Goal: Task Accomplishment & Management: Complete application form

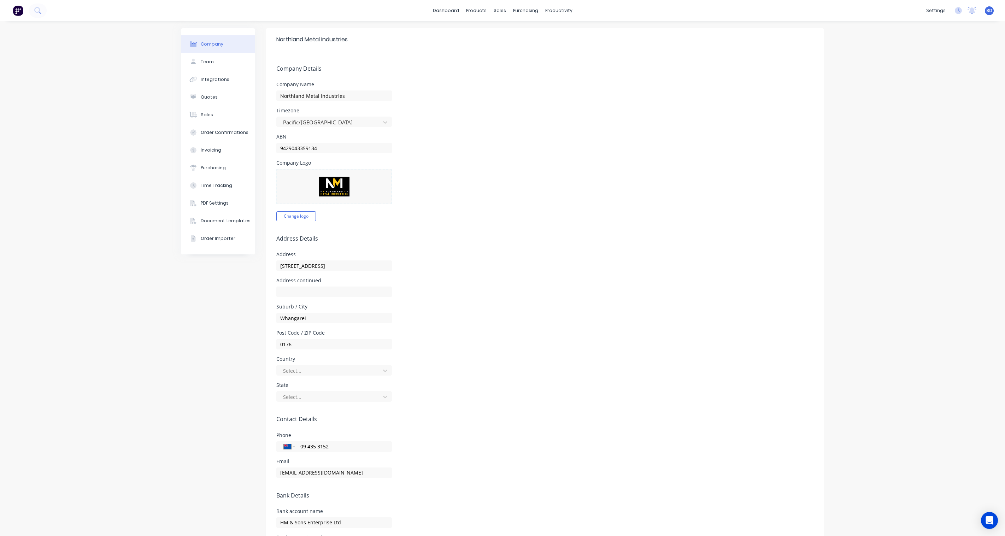
select select "NZ"
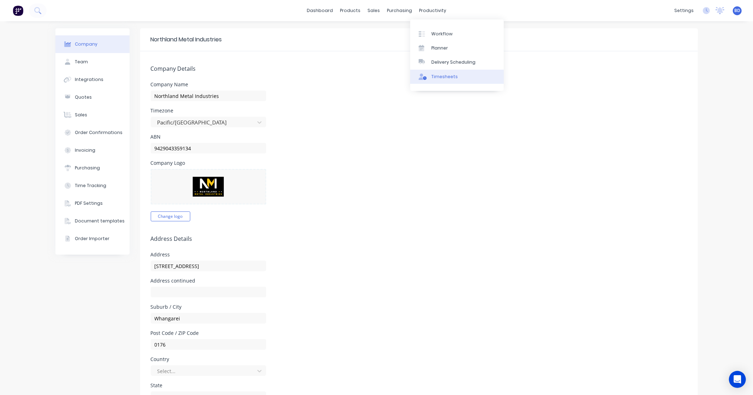
click at [443, 75] on div "Timesheets" at bounding box center [445, 76] width 26 height 6
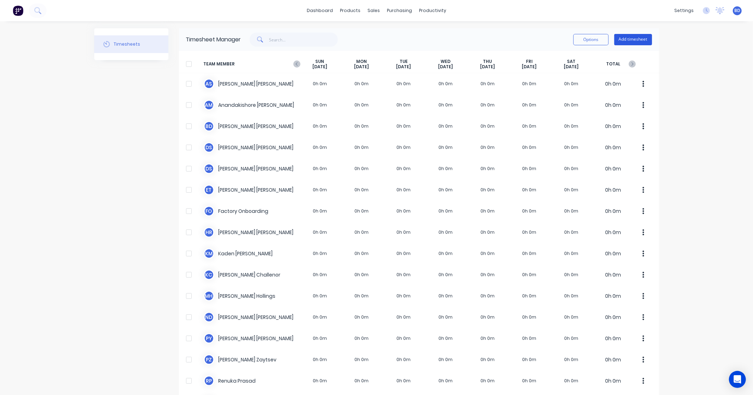
click at [640, 39] on button "Add timesheet" at bounding box center [634, 39] width 38 height 11
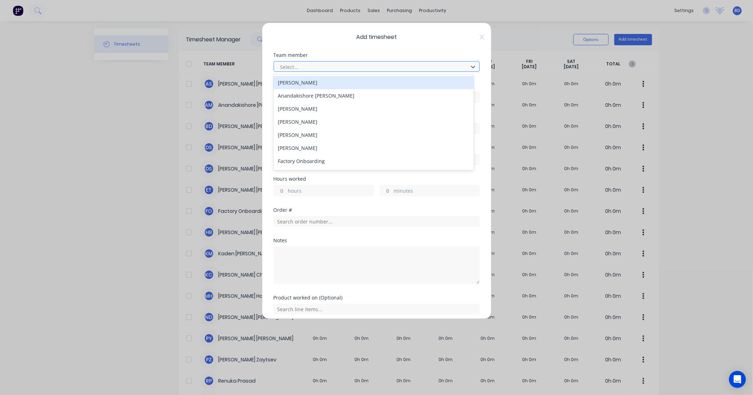
click at [344, 70] on div at bounding box center [372, 67] width 185 height 9
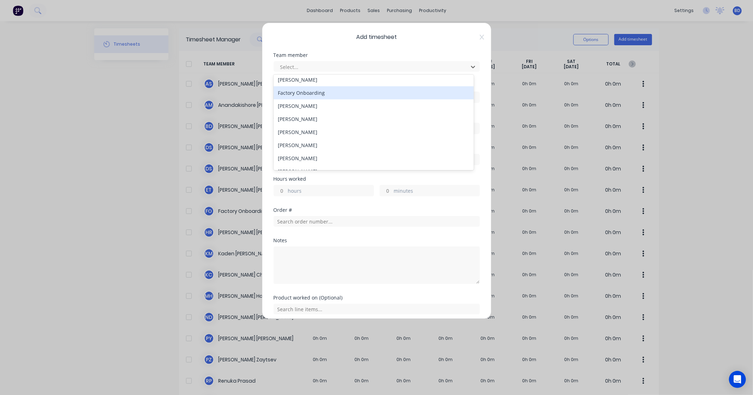
scroll to position [116, 0]
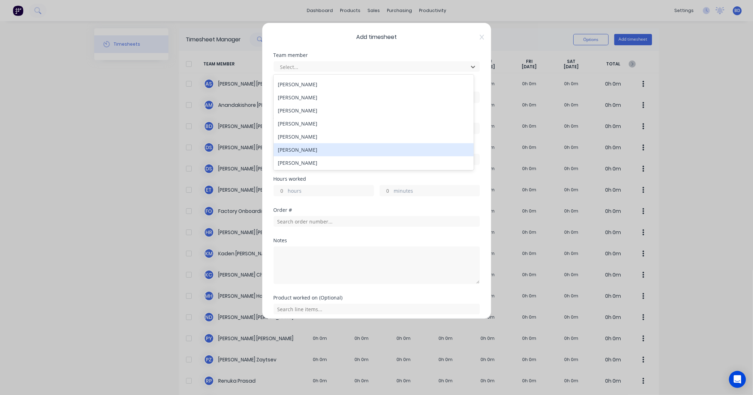
click at [324, 145] on div "[PERSON_NAME]" at bounding box center [374, 149] width 200 height 13
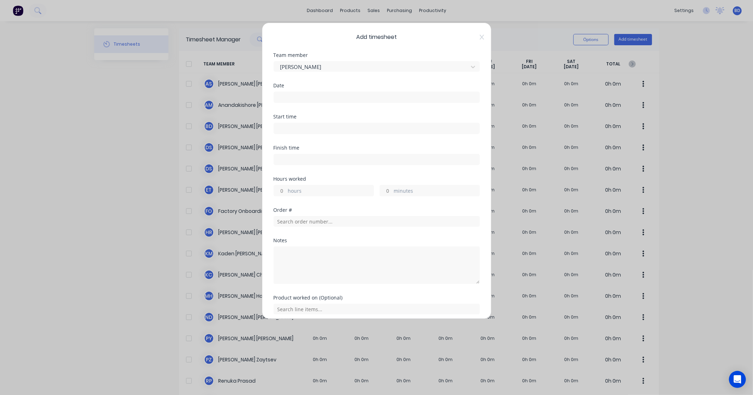
click at [329, 88] on div "Date" at bounding box center [377, 93] width 206 height 20
click at [326, 94] on input at bounding box center [377, 97] width 206 height 11
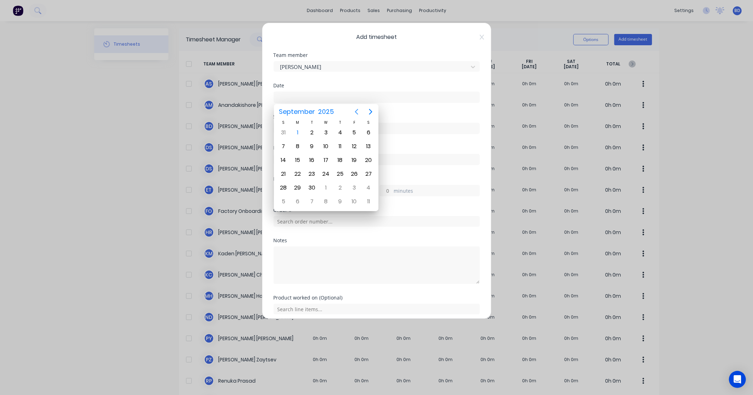
click at [359, 112] on icon "Previous page" at bounding box center [357, 111] width 8 height 8
click at [356, 185] on div "29" at bounding box center [354, 187] width 11 height 11
type input "[DATE]"
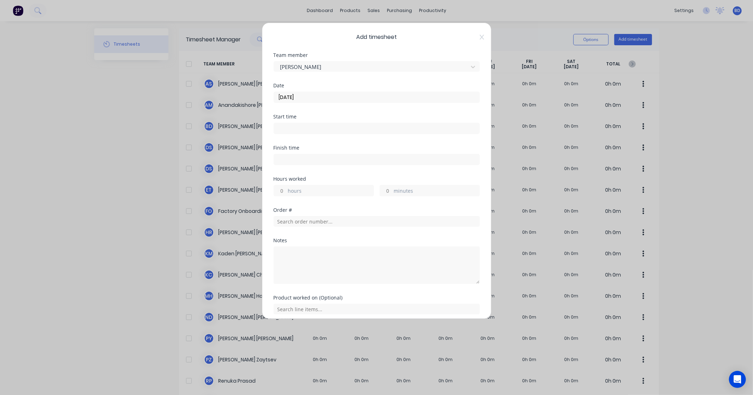
click at [340, 130] on input at bounding box center [377, 128] width 206 height 11
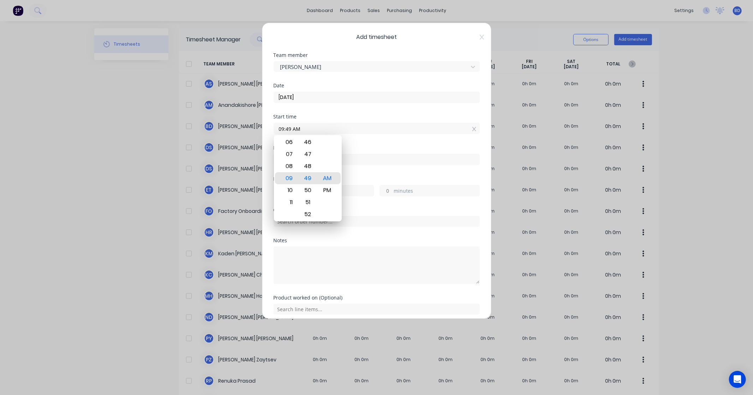
drag, startPoint x: 323, startPoint y: 130, endPoint x: 248, endPoint y: 132, distance: 75.3
click at [248, 132] on div "Add timesheet Team member [PERSON_NAME] Date [DATE] Start time 09:49 AM Finish …" at bounding box center [376, 197] width 753 height 395
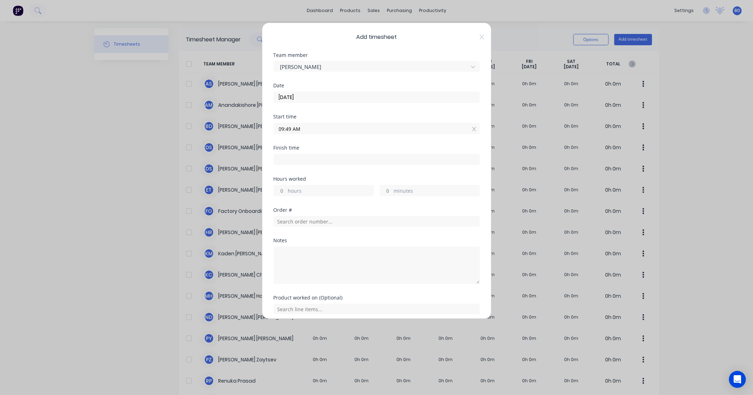
paste input "8:00"
type input "08:00 AM"
click at [286, 155] on input at bounding box center [377, 159] width 206 height 11
type input "09:49 AM"
type input "1"
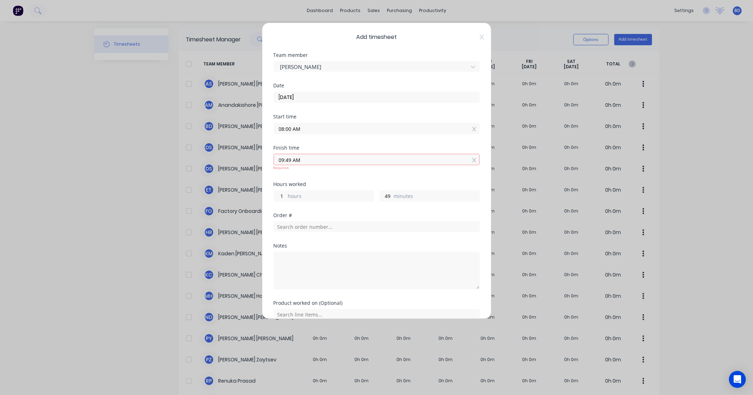
type input "49"
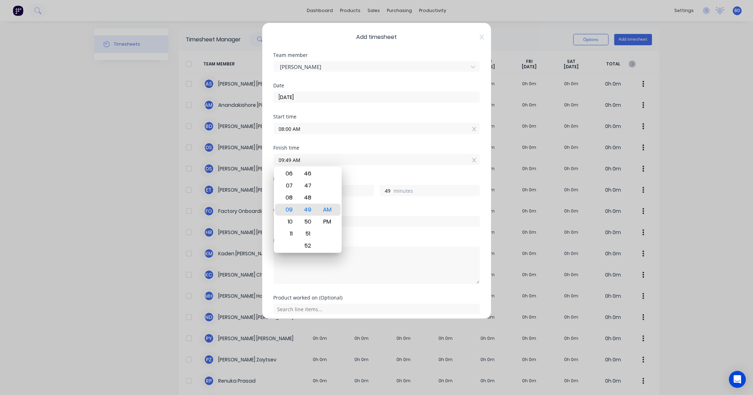
drag, startPoint x: 306, startPoint y: 158, endPoint x: 253, endPoint y: 156, distance: 52.7
click at [253, 156] on div "Add timesheet Team member [PERSON_NAME] Date [DATE] Start time 08:00 AM Finish …" at bounding box center [376, 197] width 753 height 395
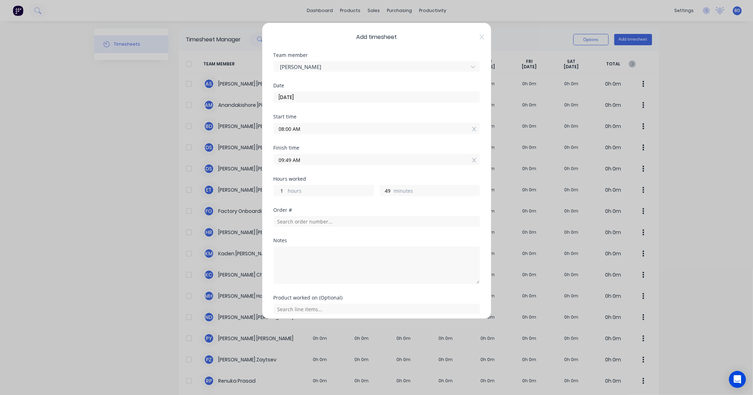
paste input "3:30 P"
click at [286, 159] on input "3:30 PM" at bounding box center [377, 159] width 206 height 11
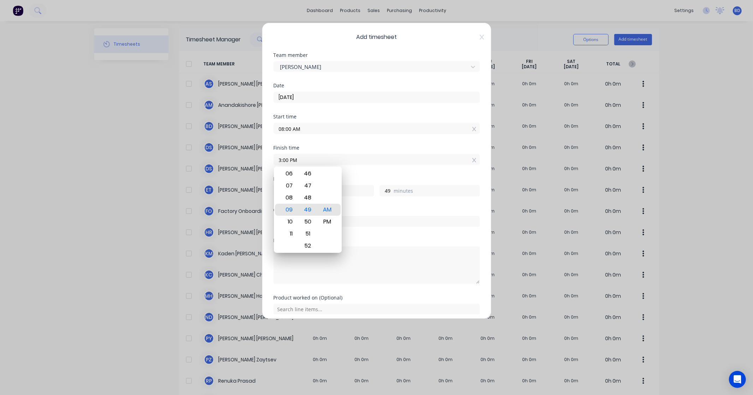
click at [327, 147] on div "Finish time" at bounding box center [377, 147] width 206 height 5
type input "03:00 PM"
type input "7"
type input "0"
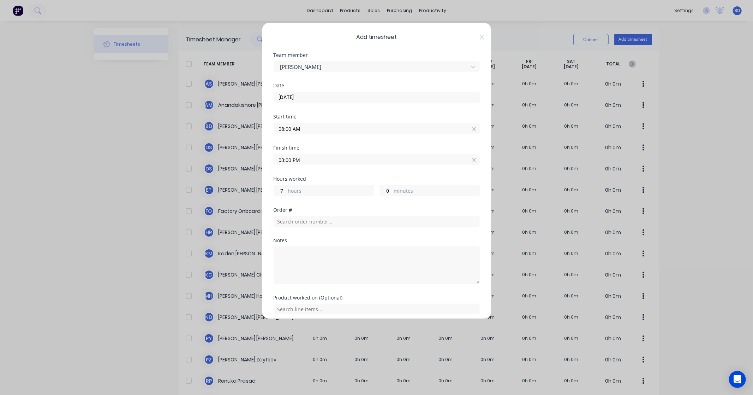
click at [331, 207] on div "Hours worked 7 hours 0 minutes" at bounding box center [377, 191] width 206 height 31
click at [330, 218] on input "text" at bounding box center [377, 221] width 206 height 11
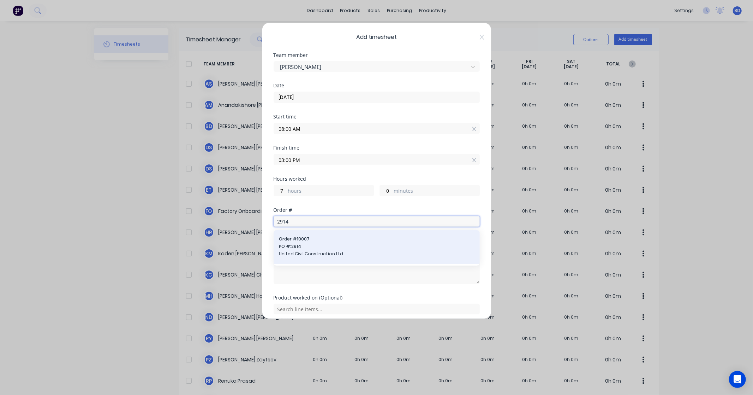
type input "2914"
click at [326, 244] on span "PO #: 2914" at bounding box center [376, 246] width 195 height 6
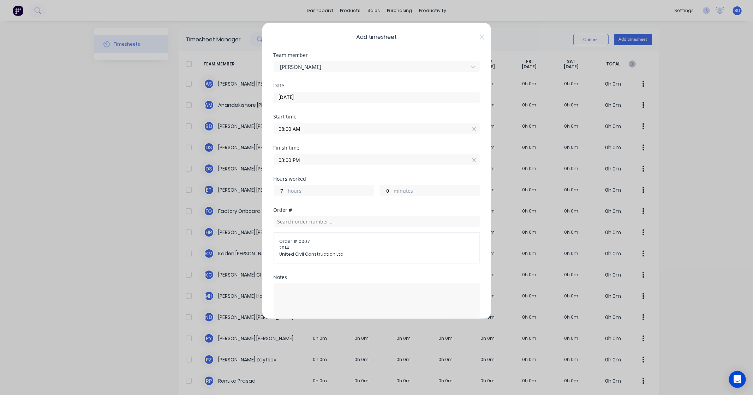
scroll to position [65, 0]
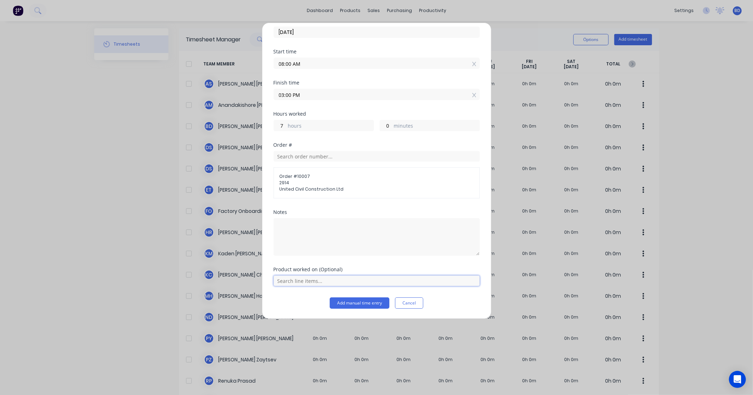
click at [360, 283] on input "text" at bounding box center [377, 280] width 206 height 11
click at [342, 259] on div "Support Fabrication" at bounding box center [377, 263] width 206 height 18
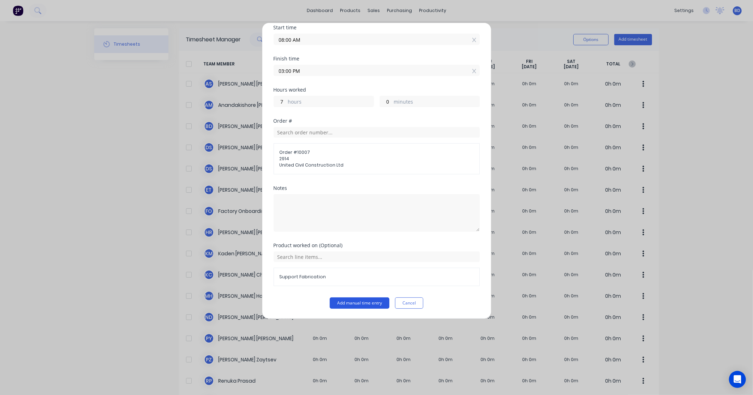
click at [372, 302] on button "Add manual time entry" at bounding box center [360, 302] width 60 height 11
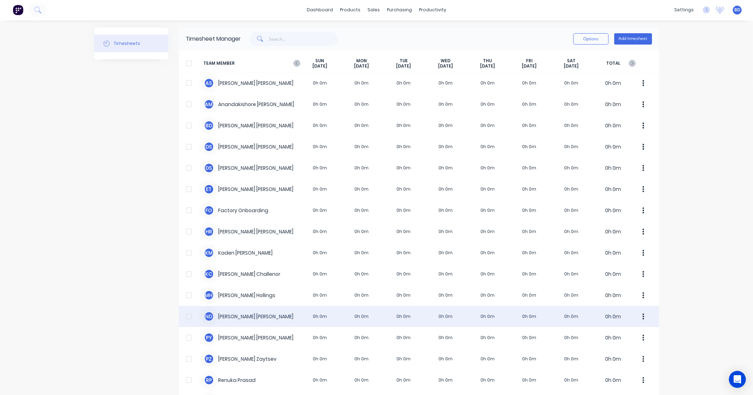
scroll to position [0, 0]
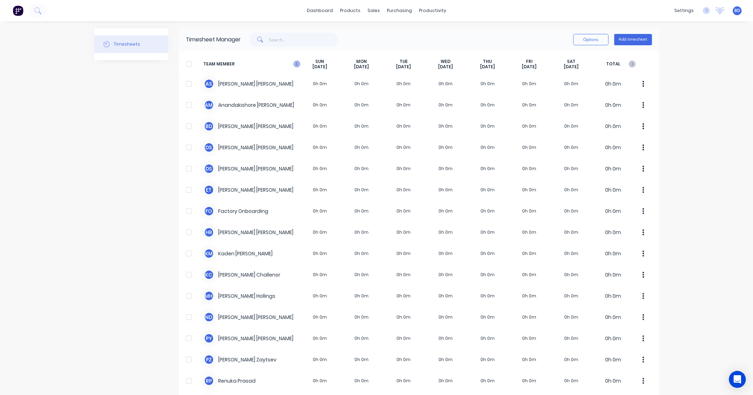
click at [294, 63] on icon "button" at bounding box center [297, 63] width 7 height 7
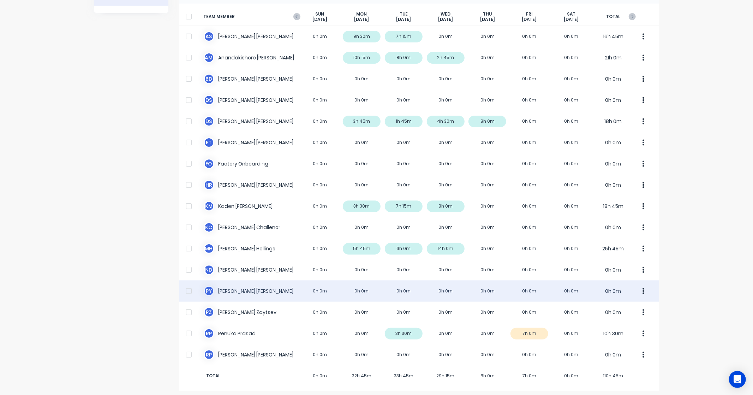
scroll to position [50, 0]
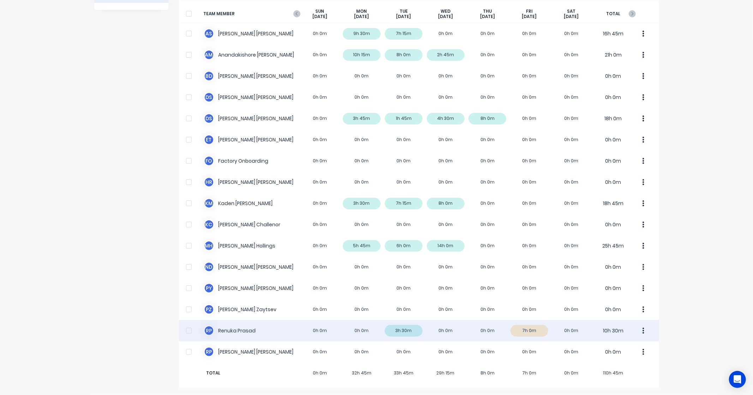
click at [529, 335] on div "R P [PERSON_NAME] 0h 0m 0h 0m 3h 30m 0h 0m 0h 0m 7h 0m 0h 0m 10h 30m" at bounding box center [419, 330] width 480 height 21
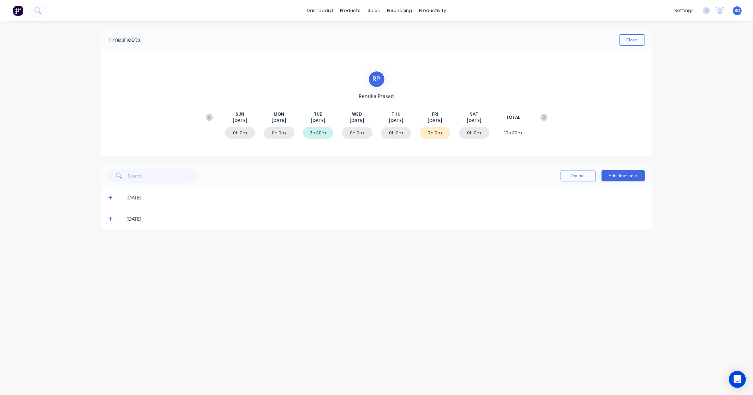
click at [110, 217] on icon at bounding box center [110, 218] width 5 height 5
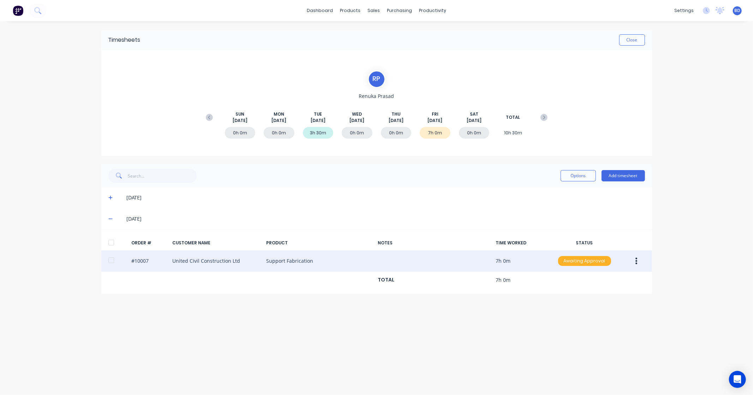
click at [593, 264] on div "Awaiting Approval" at bounding box center [584, 261] width 53 height 10
click at [576, 297] on div "Approved" at bounding box center [569, 296] width 58 height 10
click at [391, 36] on div "Sales Orders" at bounding box center [400, 34] width 29 height 6
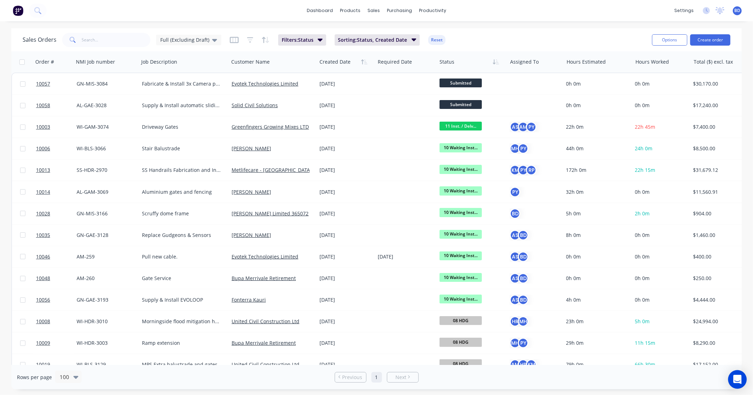
click at [738, 381] on icon "Open Intercom Messenger" at bounding box center [737, 378] width 9 height 9
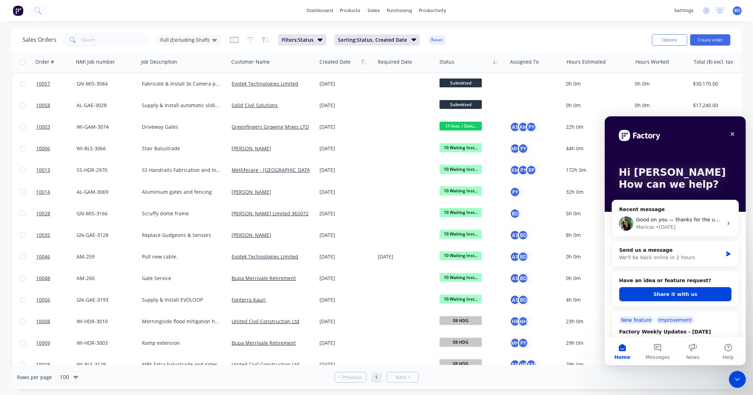
click at [734, 383] on div "Close Intercom Messenger" at bounding box center [737, 378] width 17 height 17
